Goal: Task Accomplishment & Management: Use online tool/utility

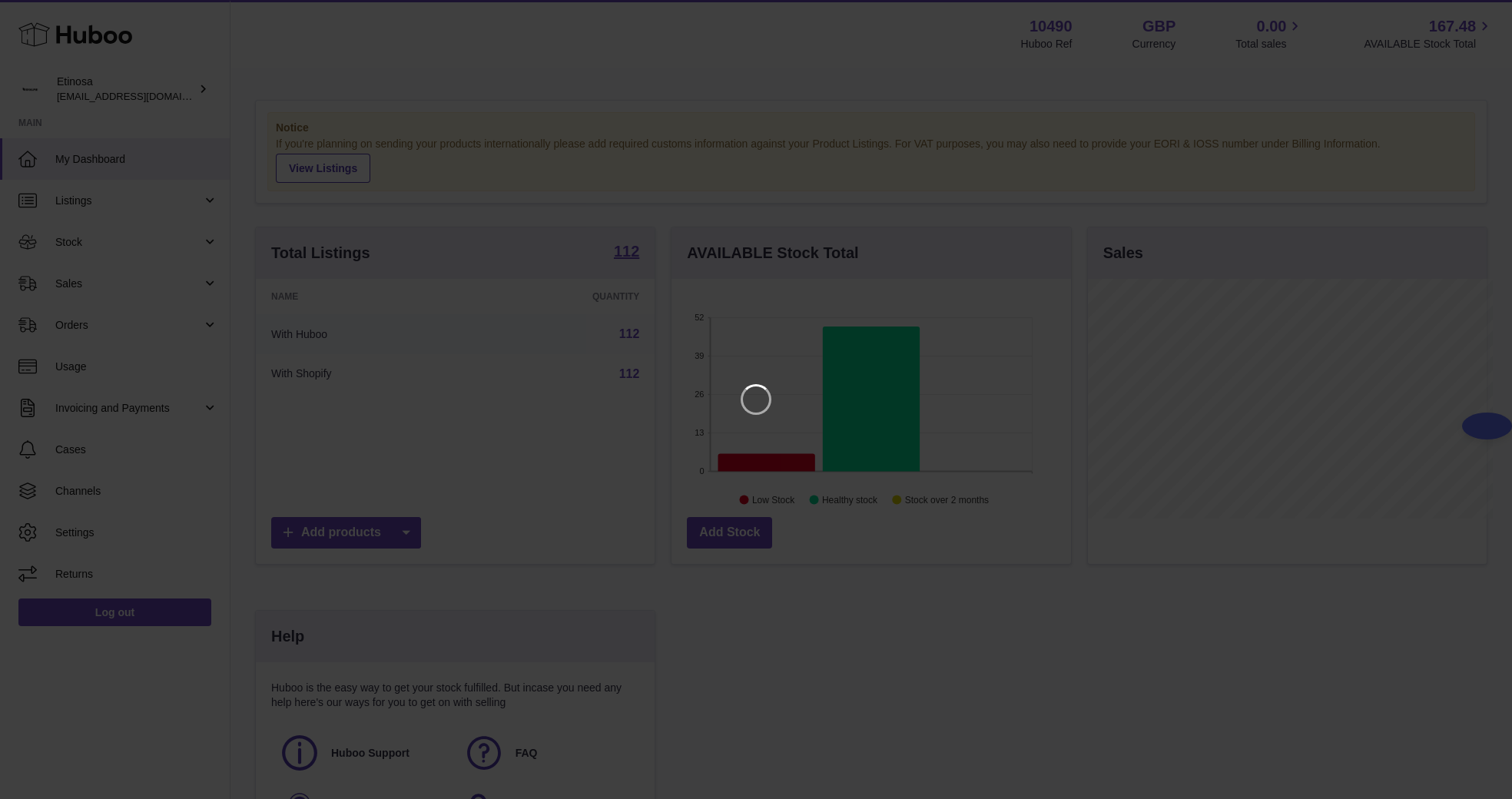
scroll to position [240, 405]
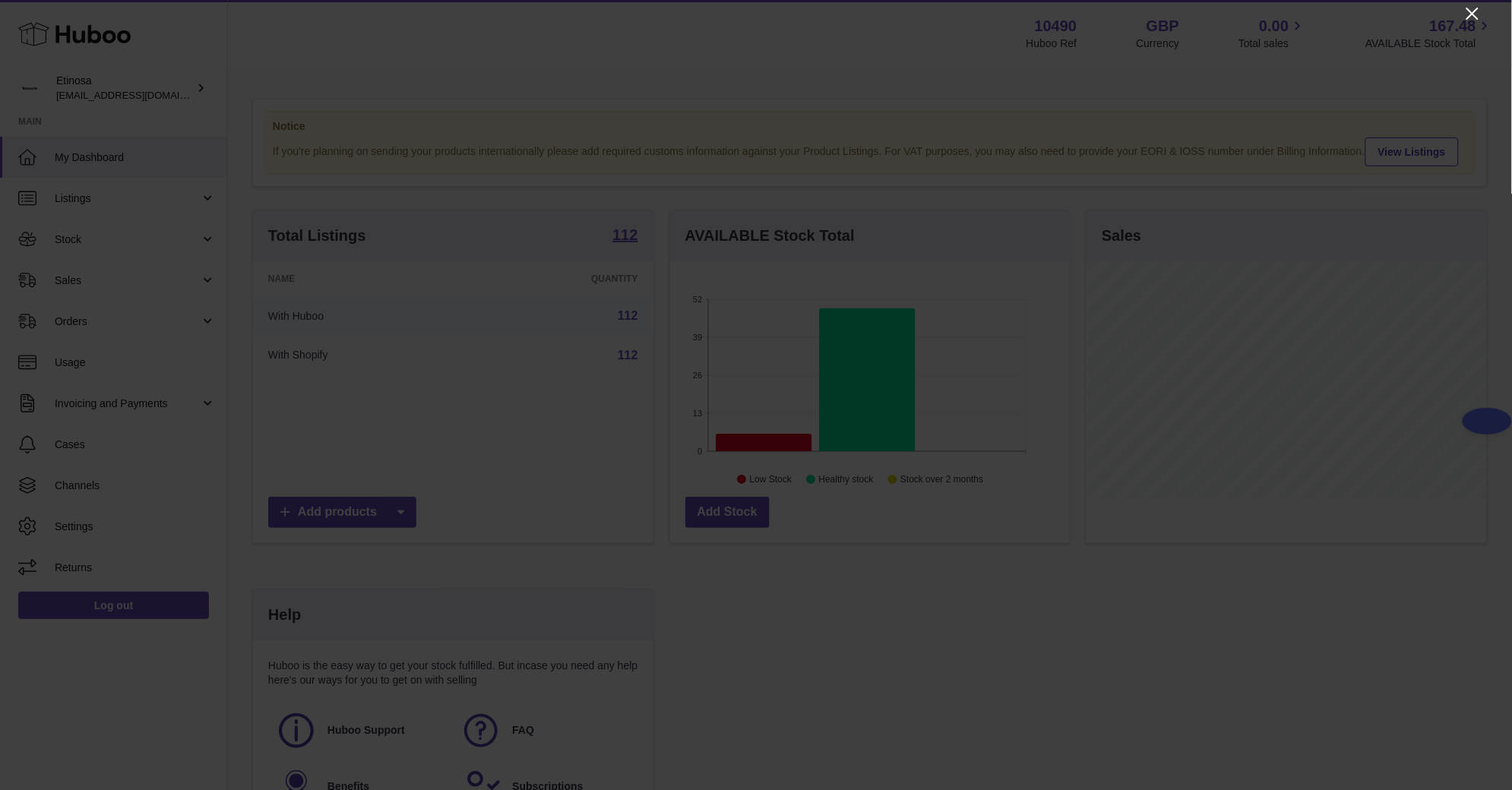
click at [1479, 9] on icon "Close" at bounding box center [1473, 14] width 18 height 18
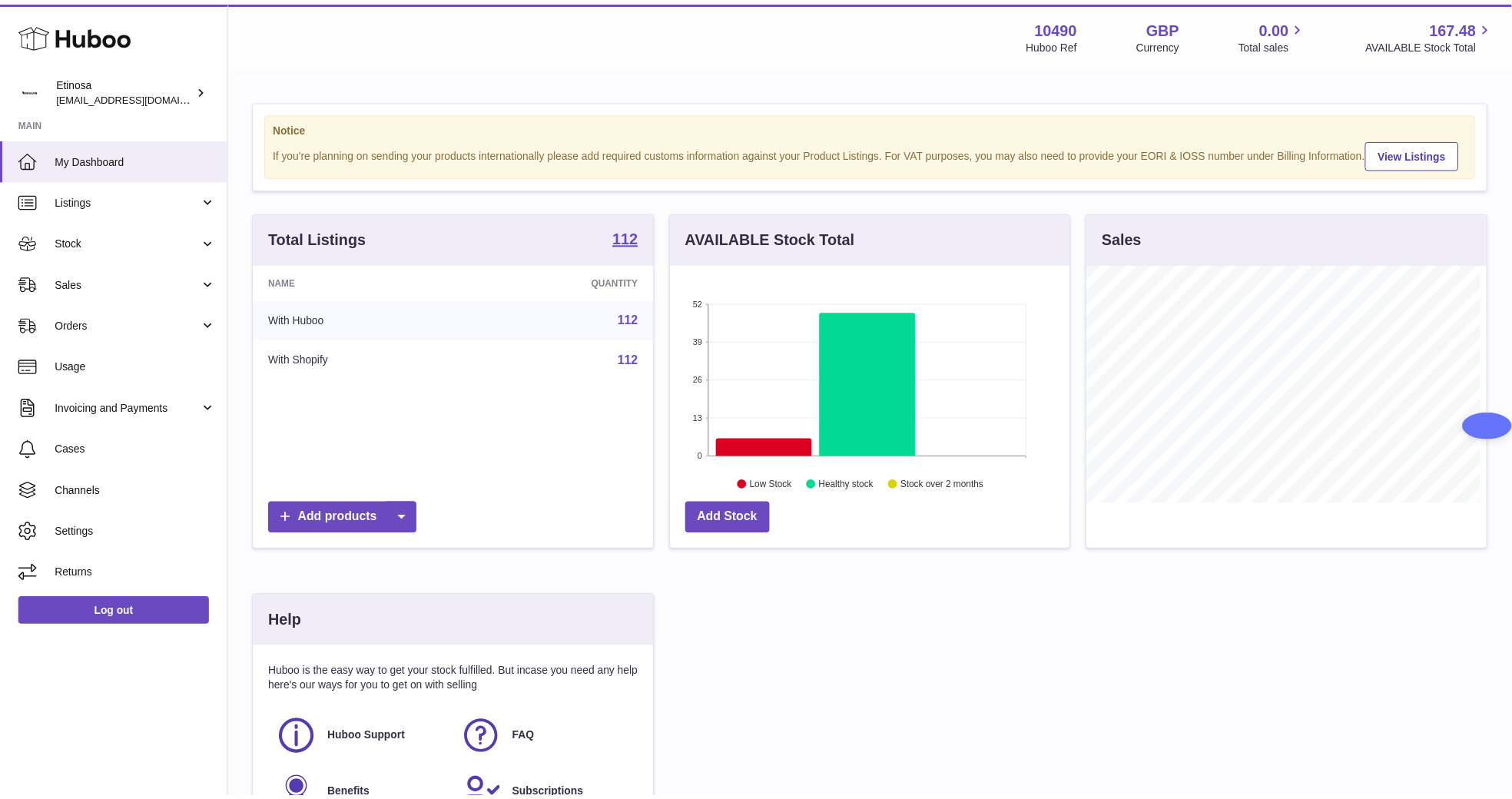
scroll to position [767892, 768093]
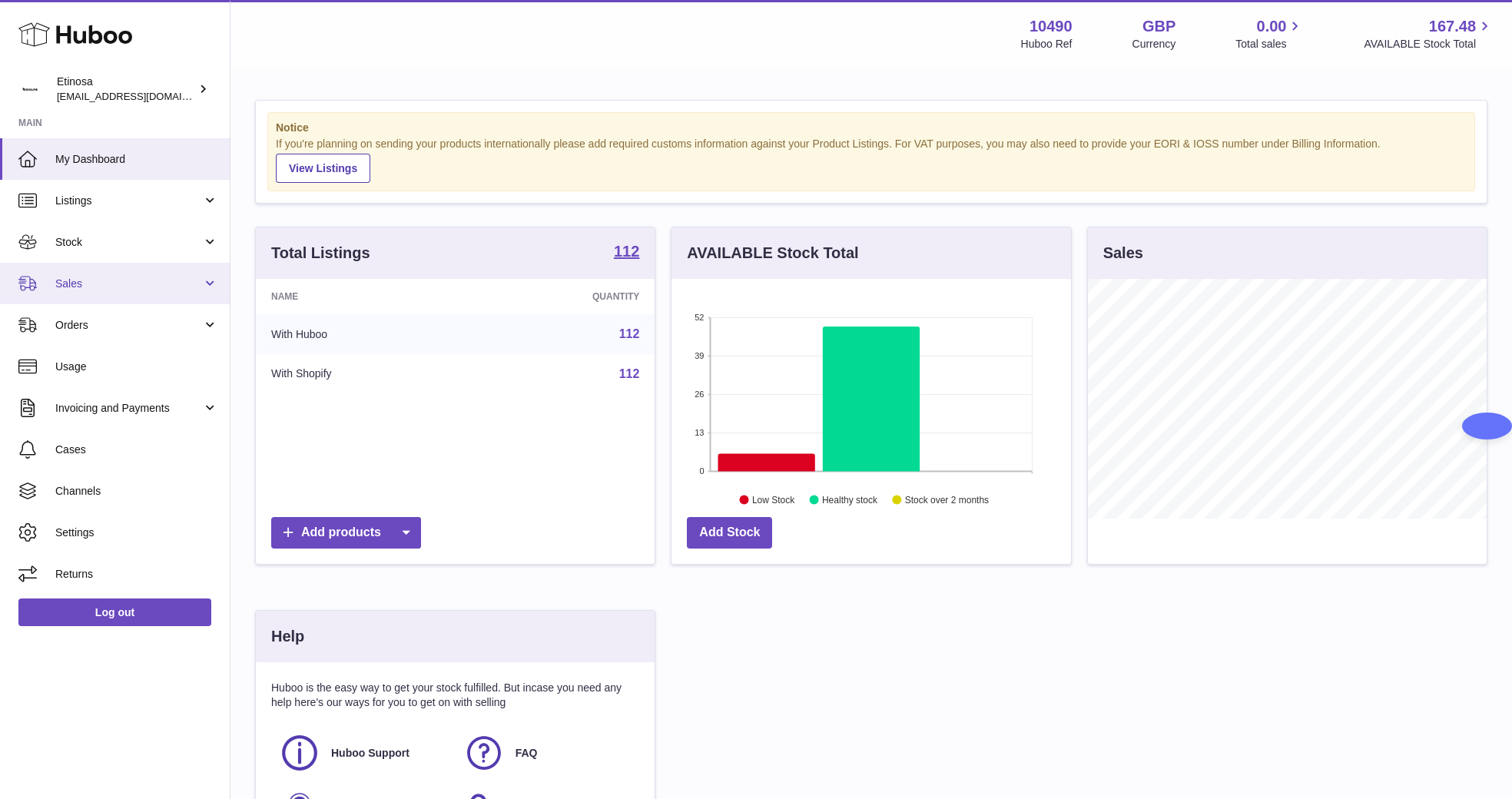
click at [86, 268] on link "Sales" at bounding box center [114, 283] width 229 height 41
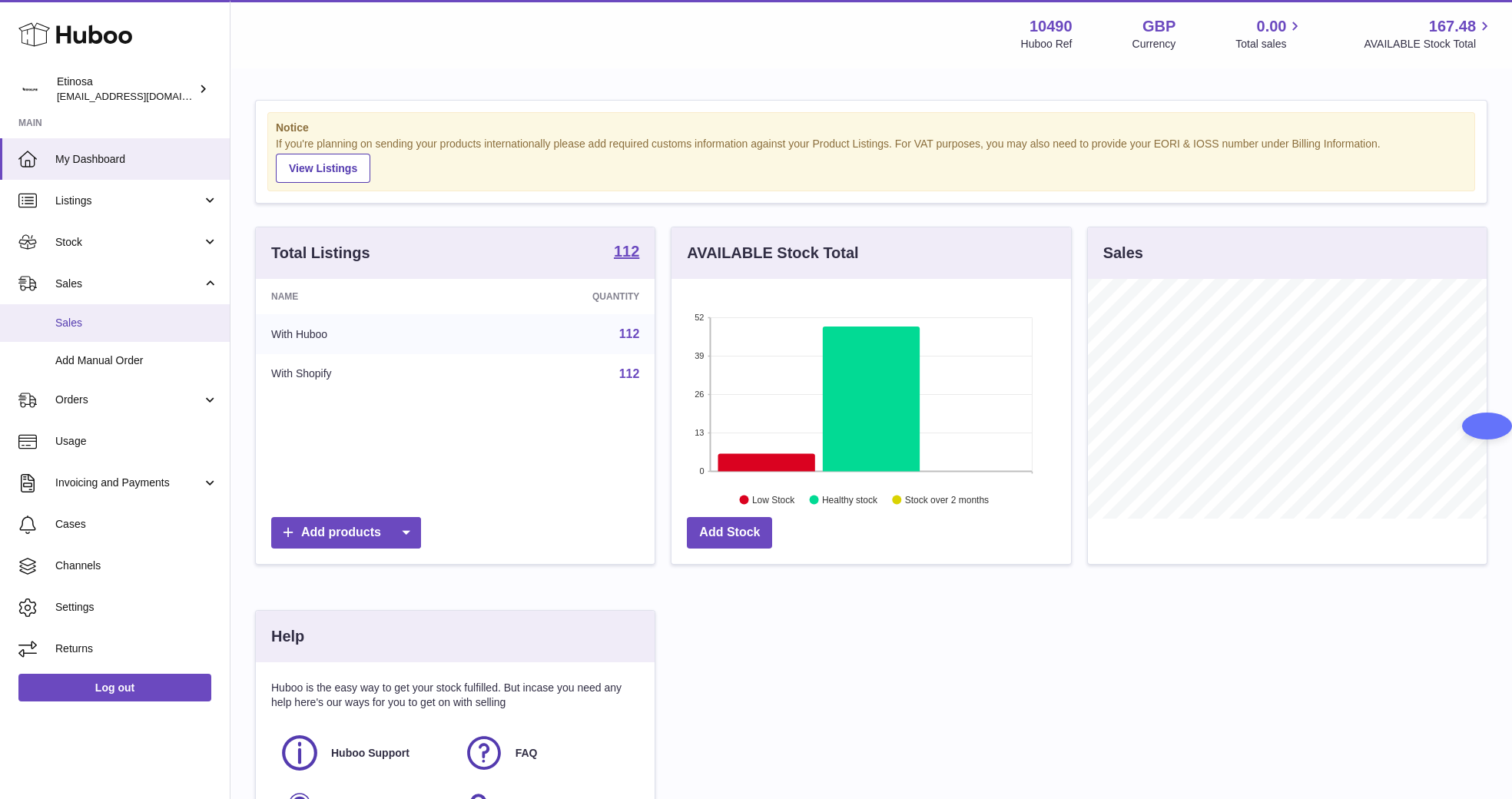
click at [105, 318] on span "Sales" at bounding box center [136, 323] width 163 height 15
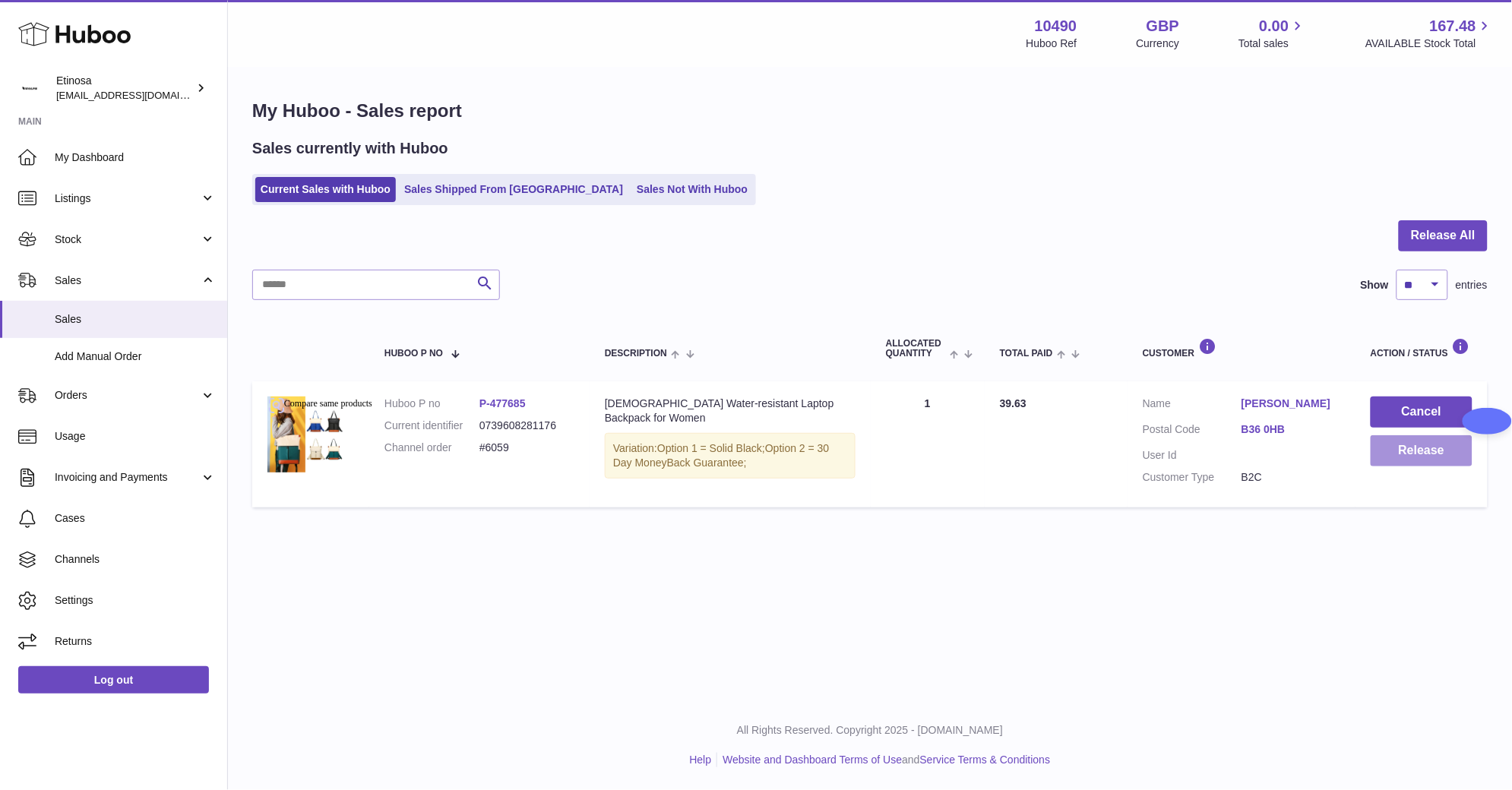
click at [1405, 458] on button "Release" at bounding box center [1421, 450] width 102 height 31
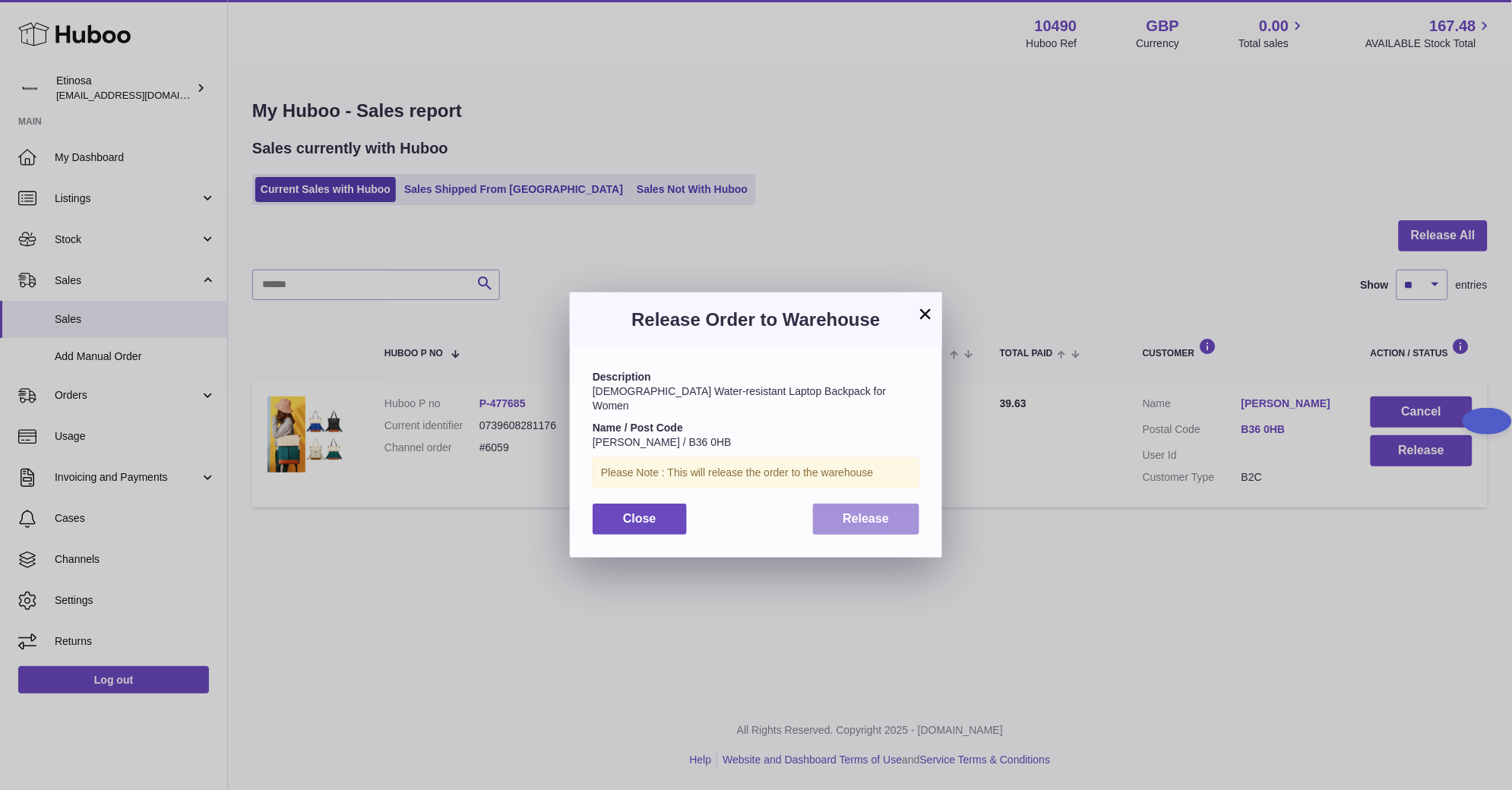
click at [879, 511] on button "Release" at bounding box center [867, 518] width 107 height 31
